Goal: Information Seeking & Learning: Learn about a topic

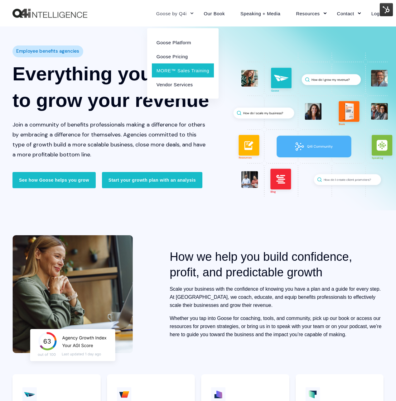
click at [182, 70] on link "MORE™ Sales Training" at bounding box center [183, 70] width 62 height 14
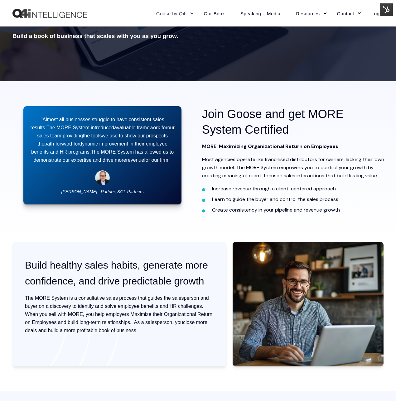
scroll to position [112, 0]
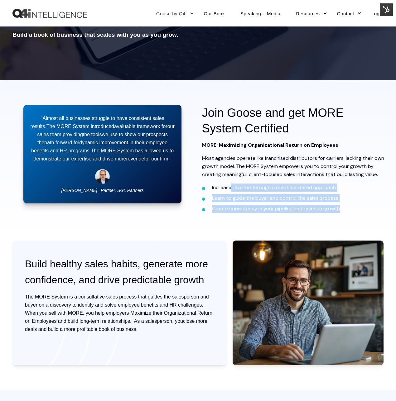
drag, startPoint x: 333, startPoint y: 208, endPoint x: 231, endPoint y: 191, distance: 103.3
click at [231, 191] on ul "Increase revenue through a client-centered approach Learn to guide the buyer an…" at bounding box center [293, 198] width 183 height 29
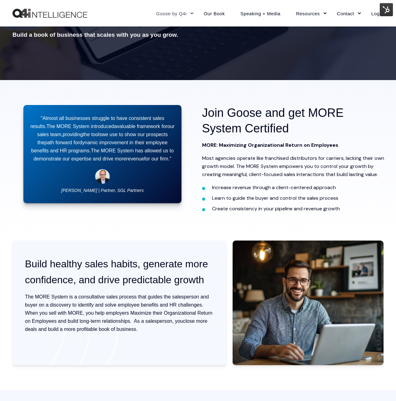
click at [218, 188] on li "Increase revenue through a client-centered approach" at bounding box center [298, 188] width 173 height 8
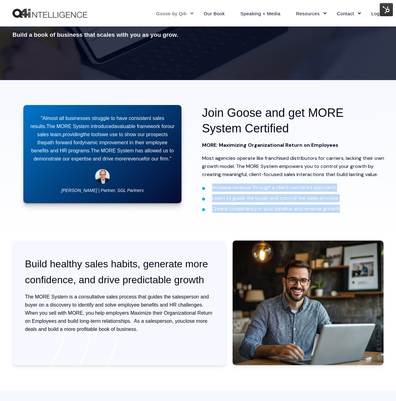
drag, startPoint x: 206, startPoint y: 186, endPoint x: 363, endPoint y: 211, distance: 158.7
click at [362, 211] on ul "Increase revenue through a client-centered approach Learn to guide the buyer an…" at bounding box center [293, 198] width 183 height 29
copy ul "Increase revenue through a client-centered approach Learn to guide the buyer an…"
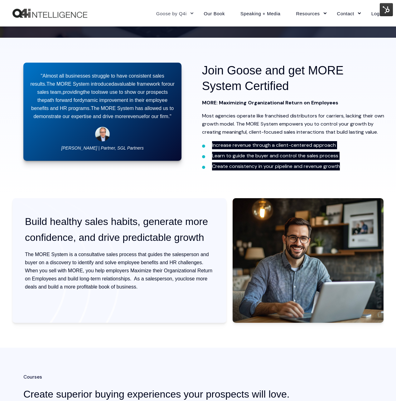
scroll to position [155, 0]
